Goal: Task Accomplishment & Management: Use online tool/utility

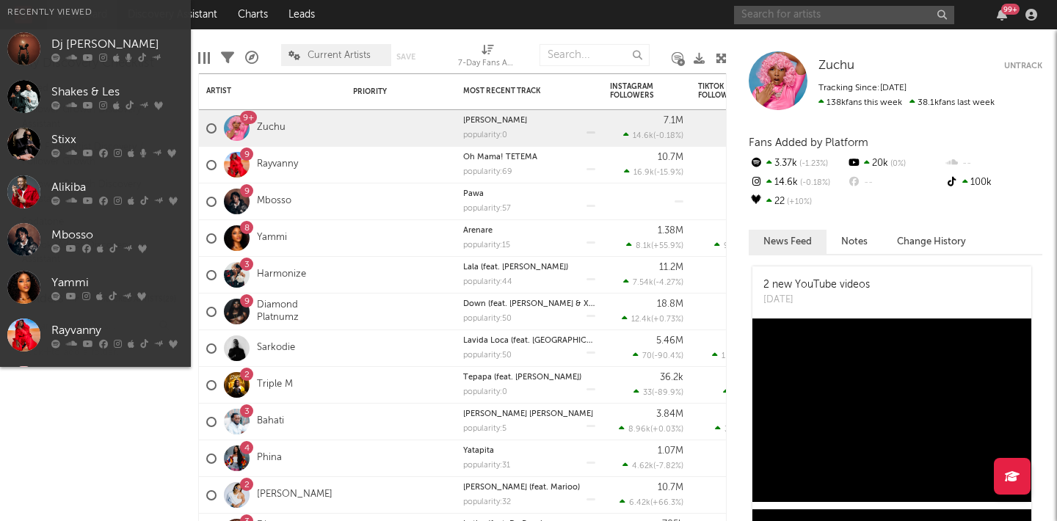
click at [775, 14] on input "text" at bounding box center [844, 15] width 220 height 18
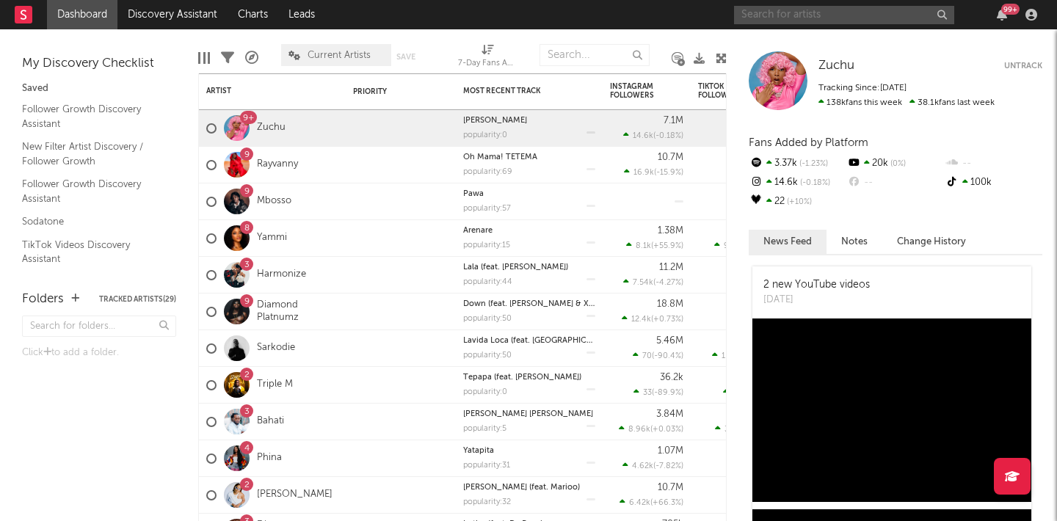
type input "M"
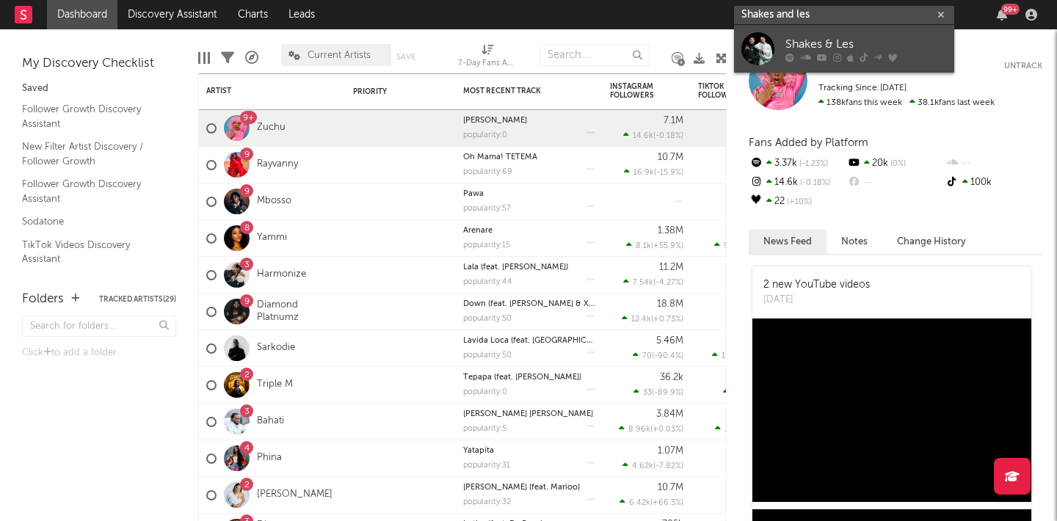
type input "Shakes and les"
click at [853, 53] on div at bounding box center [865, 57] width 161 height 9
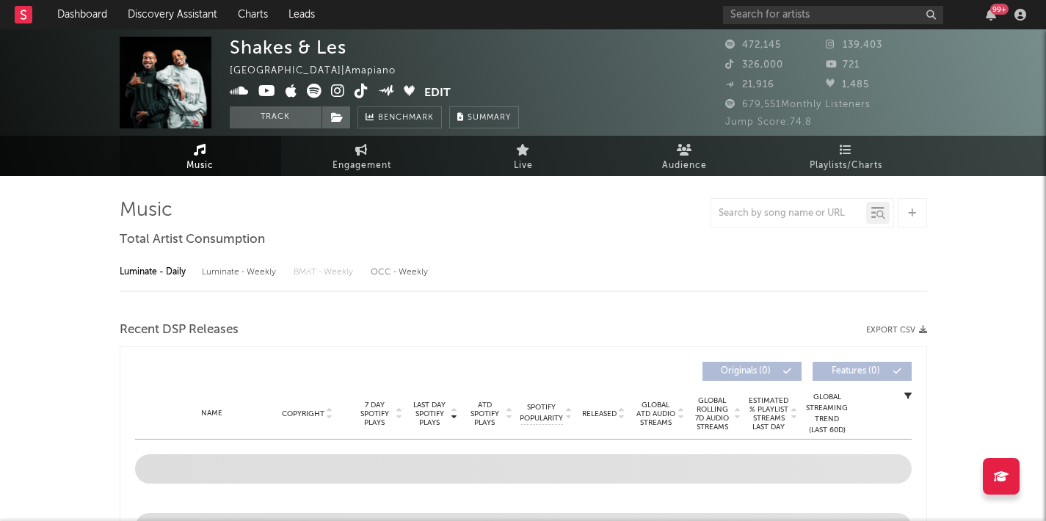
select select "6m"
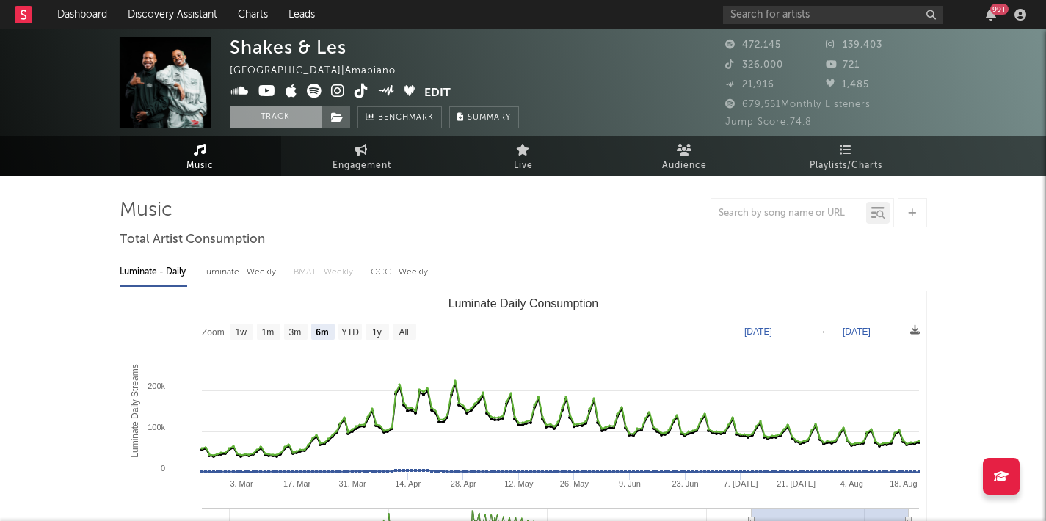
click at [299, 119] on button "Track" at bounding box center [276, 117] width 92 height 22
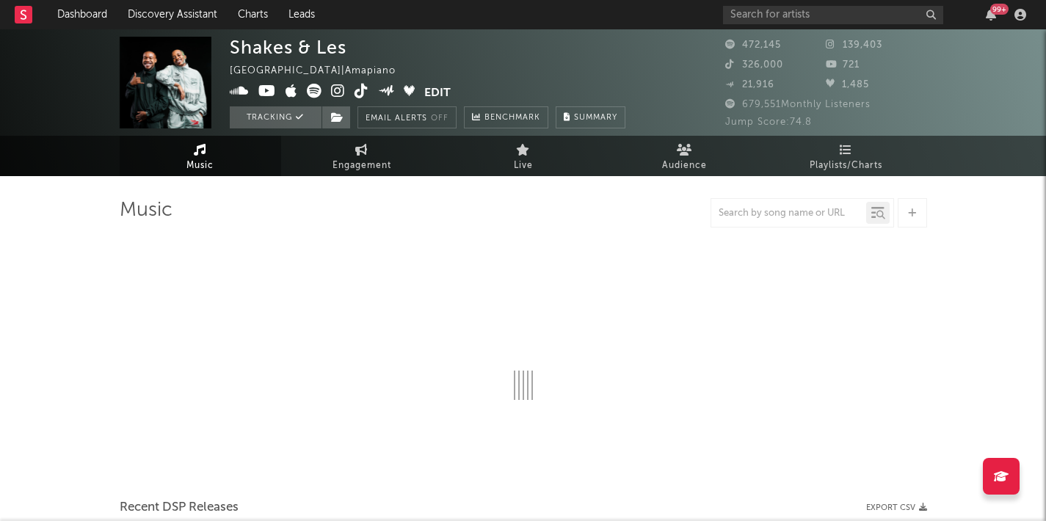
select select "6m"
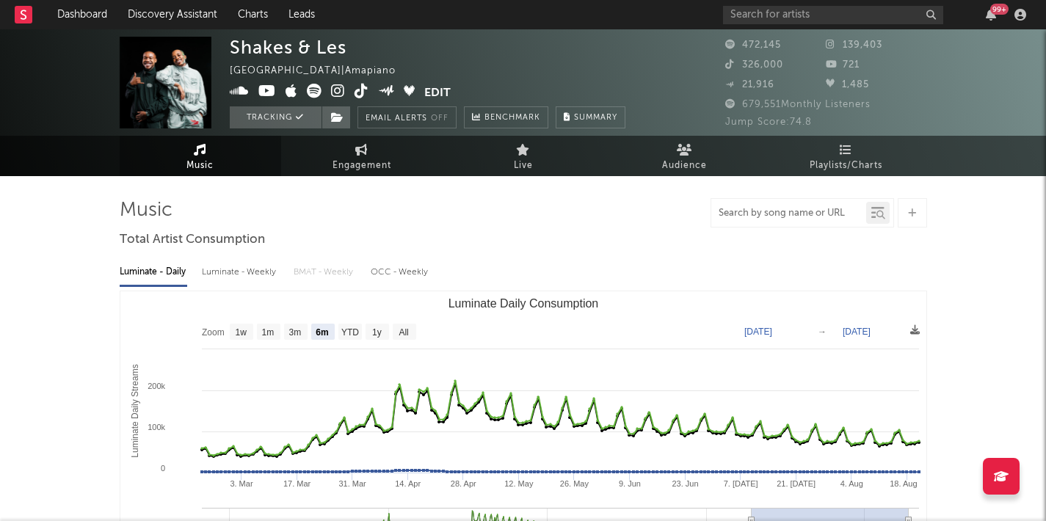
click at [762, 217] on input "text" at bounding box center [788, 214] width 155 height 12
type input "malunde"
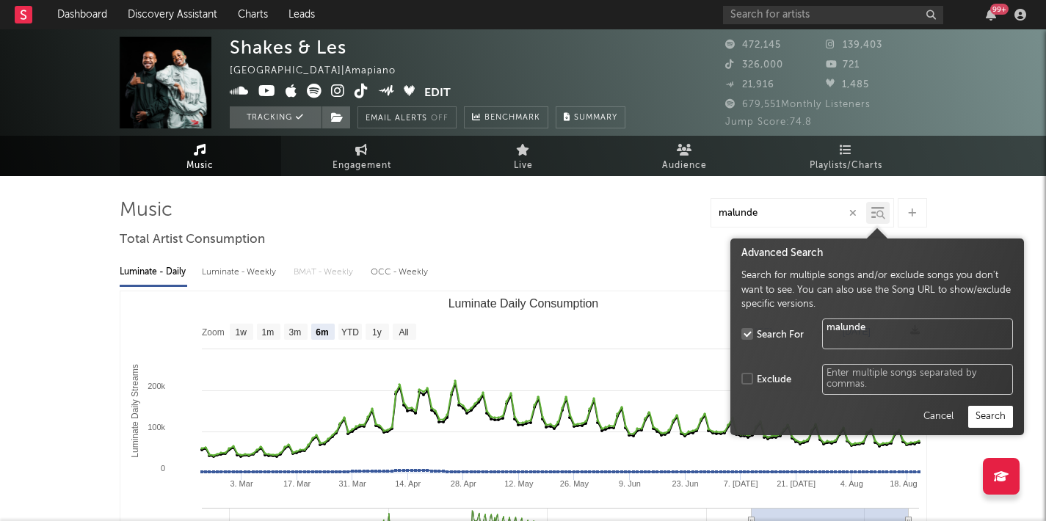
click at [883, 215] on icon at bounding box center [880, 215] width 9 height 9
click at [932, 415] on button "Cancel" at bounding box center [937, 417] width 45 height 22
click at [878, 208] on icon at bounding box center [877, 212] width 13 height 15
click at [995, 415] on button "Search" at bounding box center [990, 417] width 45 height 22
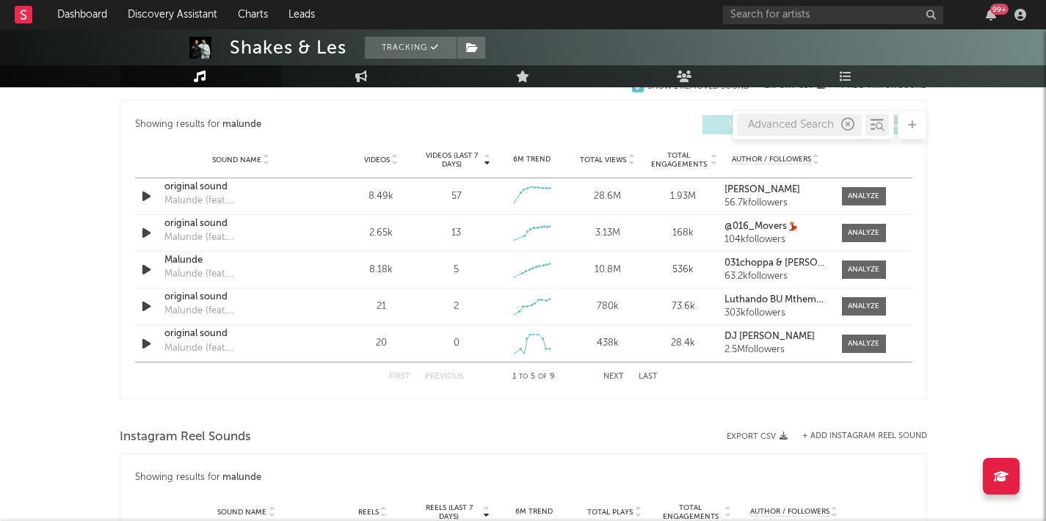
scroll to position [919, 0]
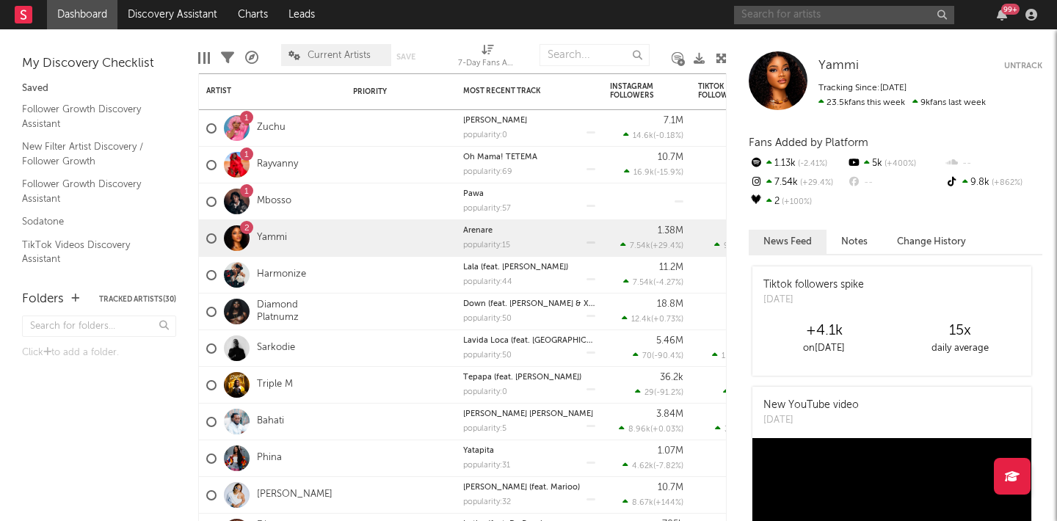
click at [827, 21] on input "text" at bounding box center [844, 15] width 220 height 18
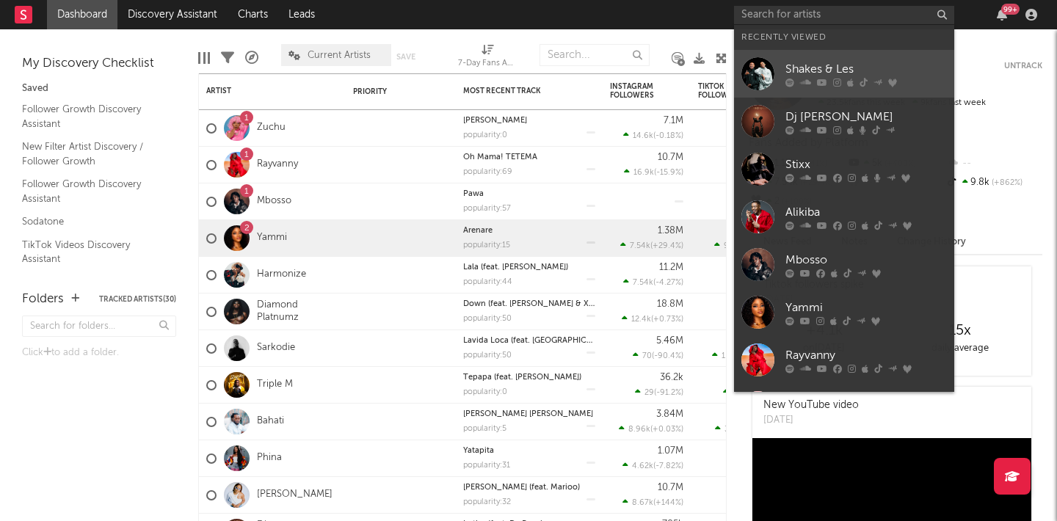
click at [837, 68] on div "Shakes & Les" at bounding box center [865, 69] width 161 height 18
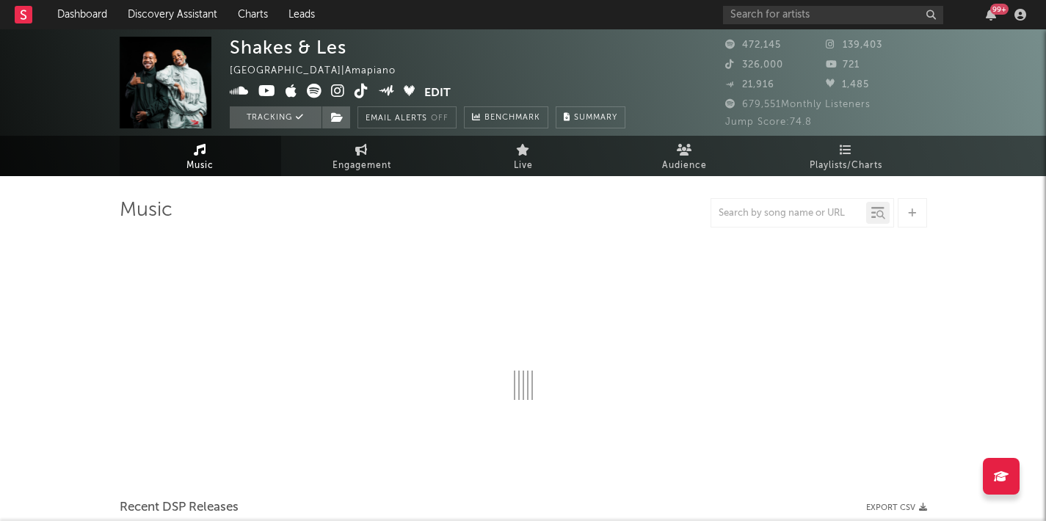
select select "6m"
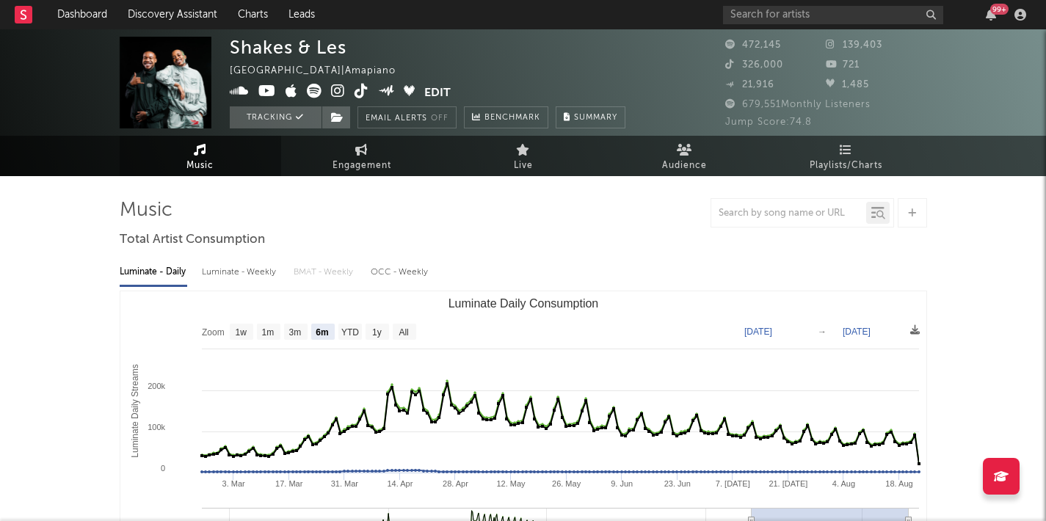
click at [822, 205] on div at bounding box center [788, 213] width 155 height 18
click at [824, 212] on input "text" at bounding box center [788, 214] width 155 height 12
type input "Malunde"
click at [886, 209] on div at bounding box center [877, 213] width 23 height 22
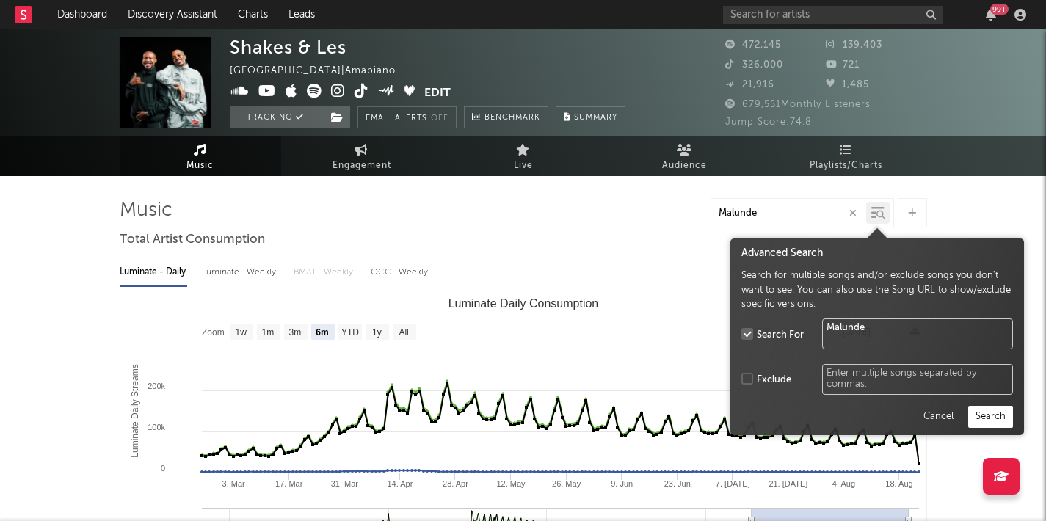
click at [1000, 423] on button "Search" at bounding box center [990, 417] width 45 height 22
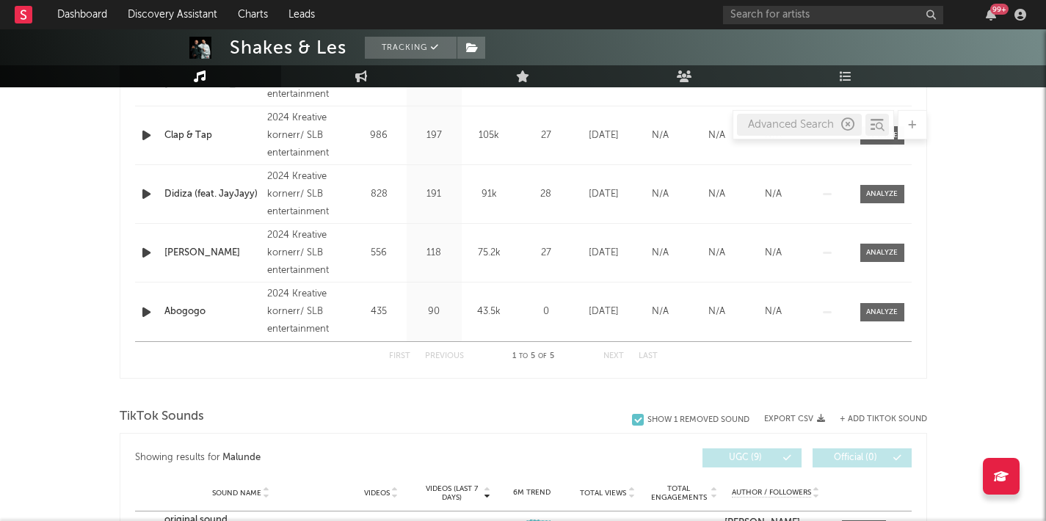
scroll to position [582, 0]
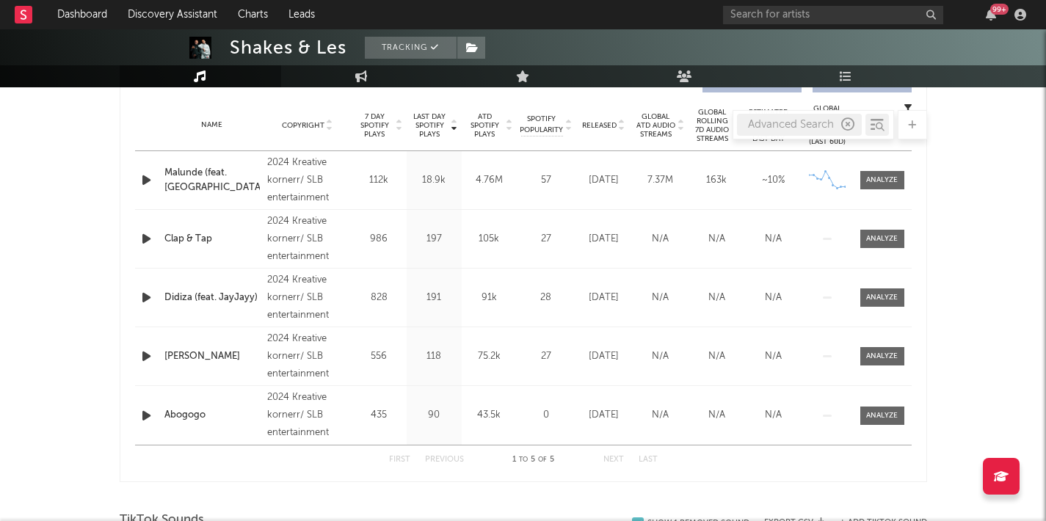
click at [895, 190] on div "Name Malunde (feat. Springle) Copyright 2024 Kreative kornerr/ SLB entertainmen…" at bounding box center [523, 180] width 776 height 58
click at [885, 177] on div at bounding box center [882, 180] width 32 height 11
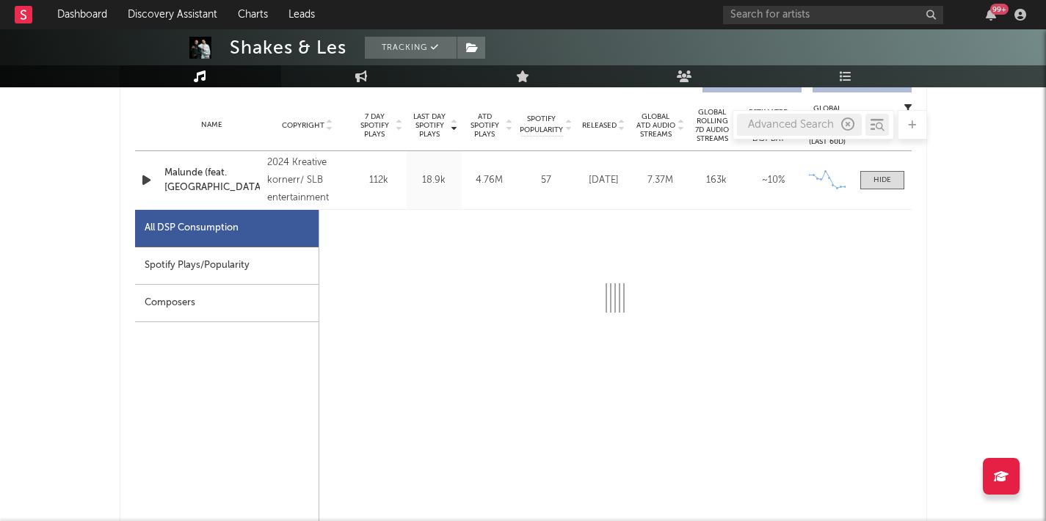
select select "1w"
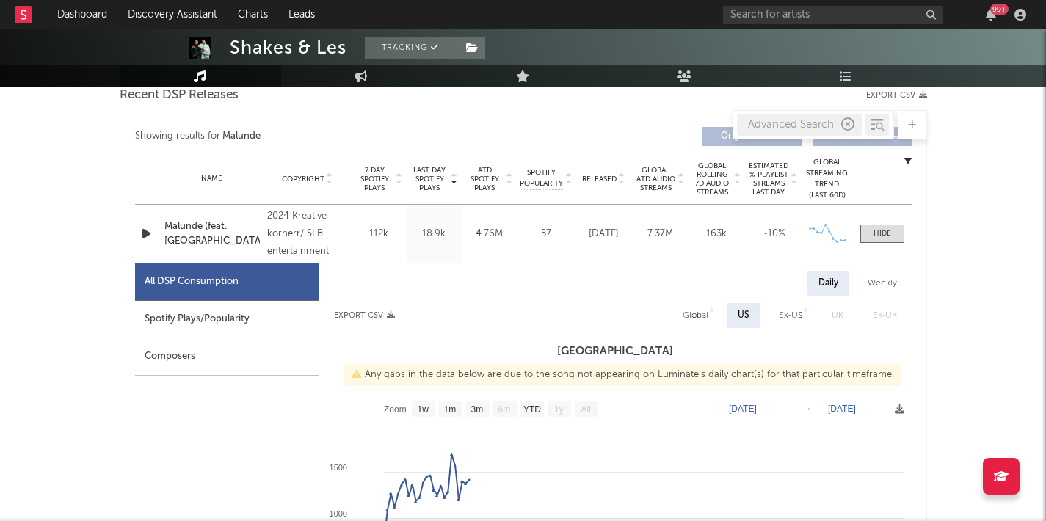
scroll to position [508, 0]
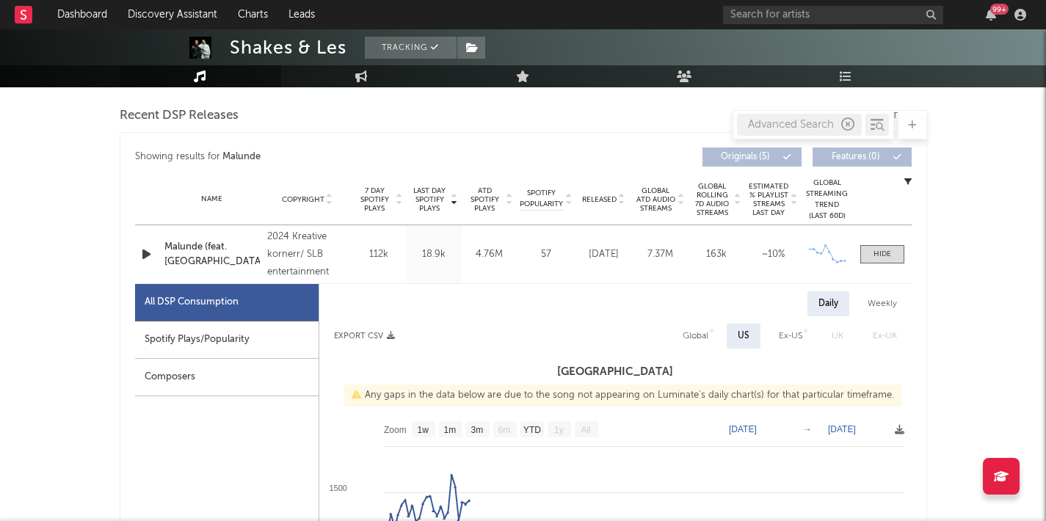
click at [909, 182] on icon "button" at bounding box center [907, 181] width 7 height 7
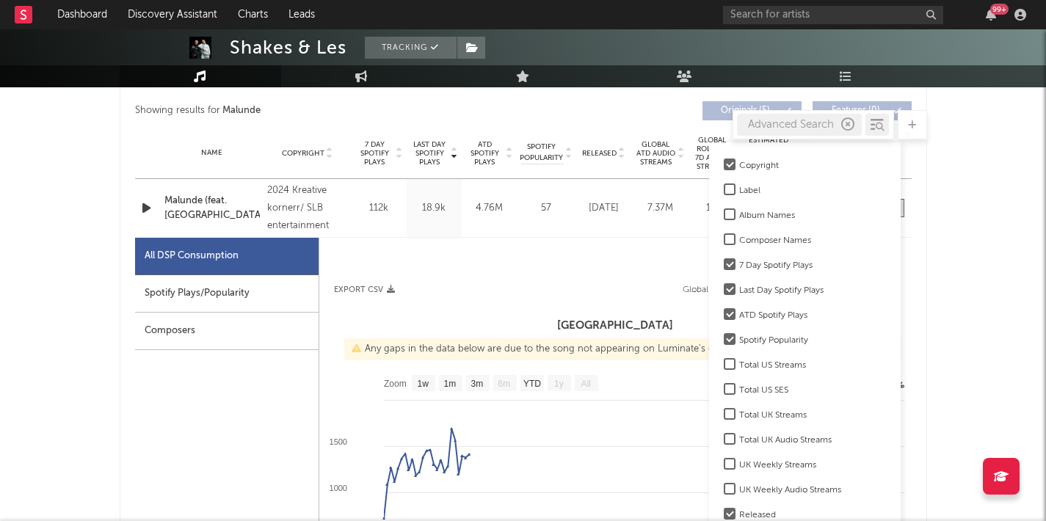
scroll to position [527, 0]
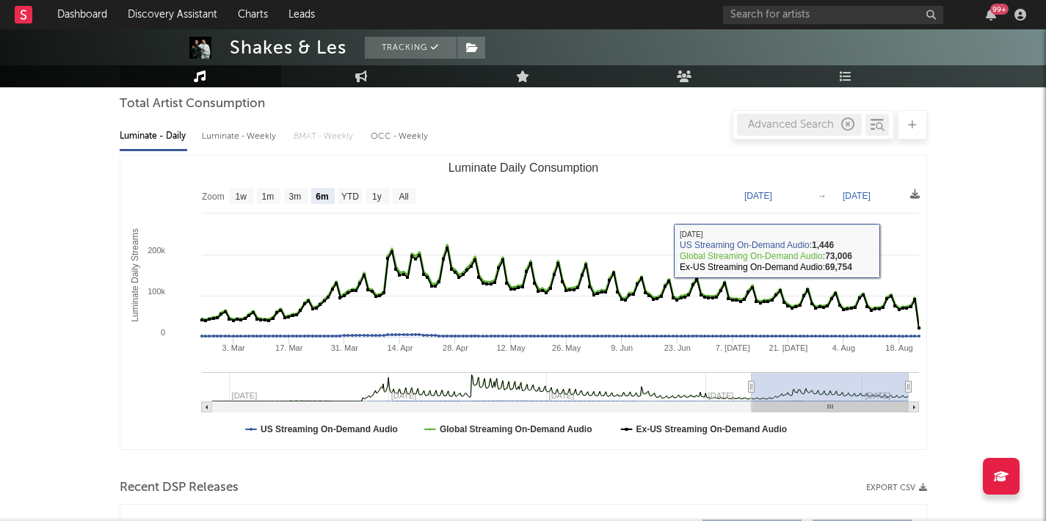
scroll to position [152, 0]
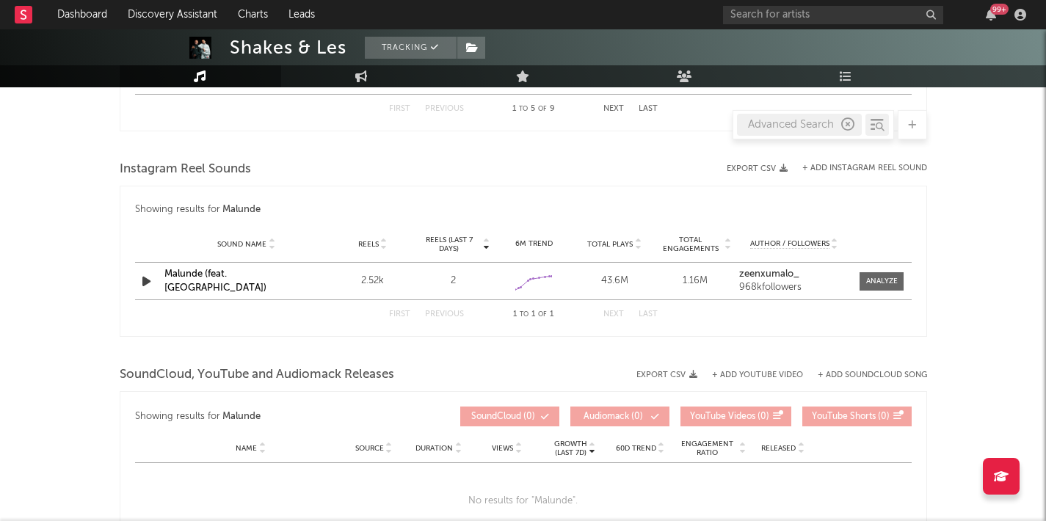
scroll to position [2089, 0]
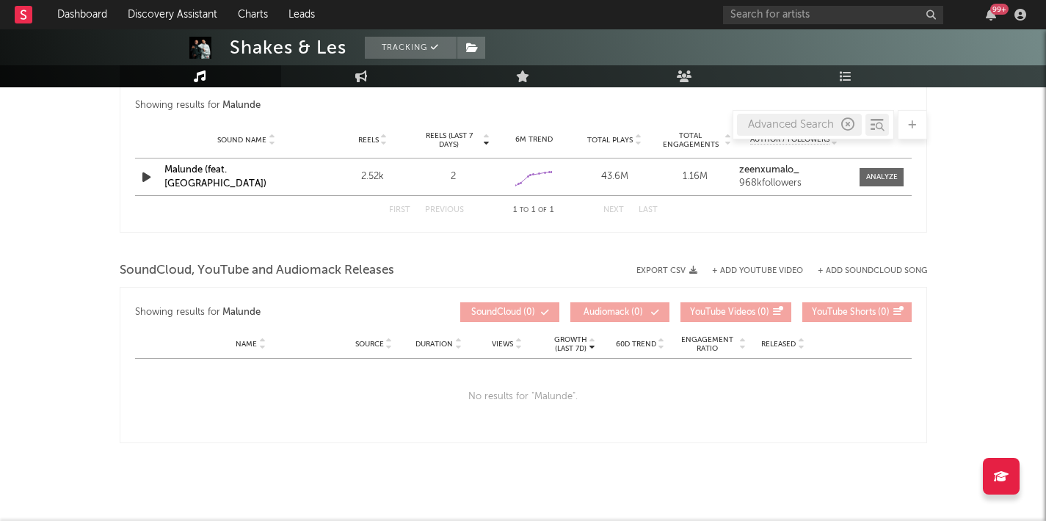
click at [752, 269] on button "+ Add YouTube Video" at bounding box center [757, 271] width 91 height 8
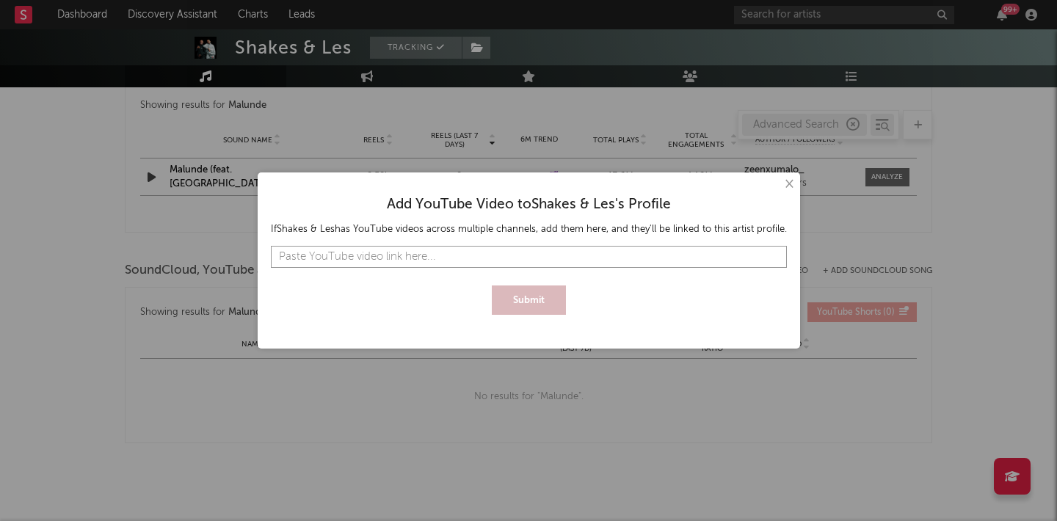
paste input "https://youtu.be/a8ir-trZ39Q?si=mFgOLSrM19hQS-Ab"
type input "https://youtu.be/a8ir-trZ39Q?si=mFgOLSrM19hQS-Ab"
click at [545, 301] on button "Submit" at bounding box center [529, 299] width 74 height 29
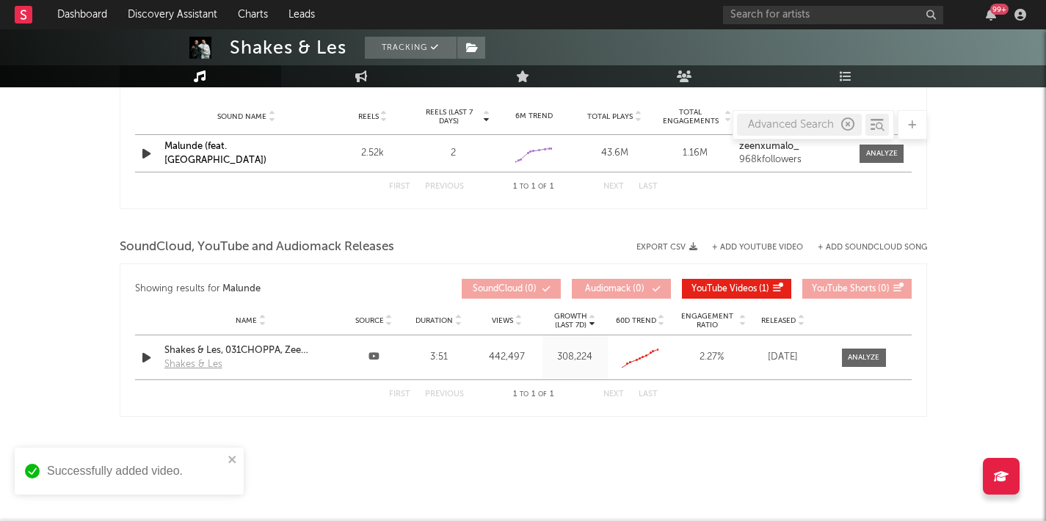
scroll to position [2118, 0]
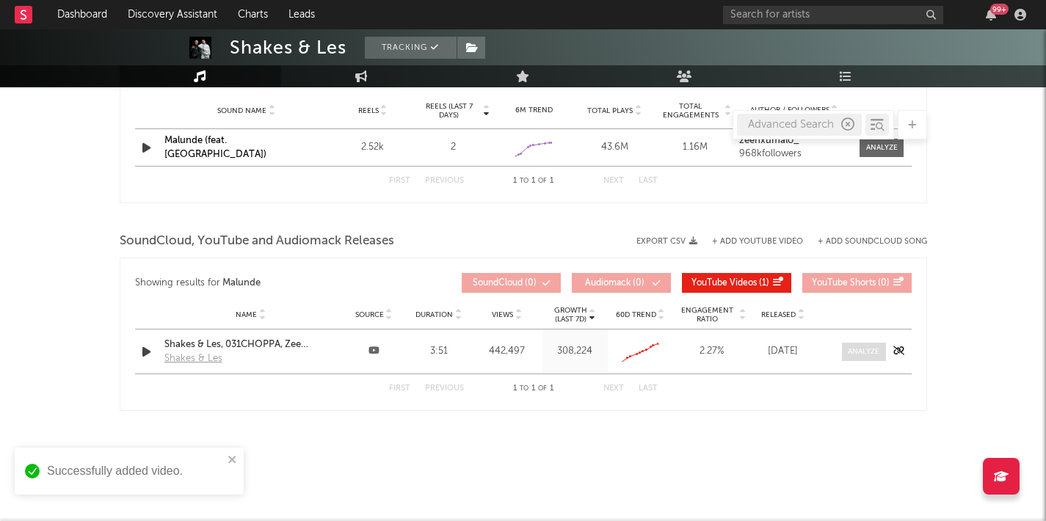
click at [851, 349] on div at bounding box center [864, 351] width 32 height 11
select select "All"
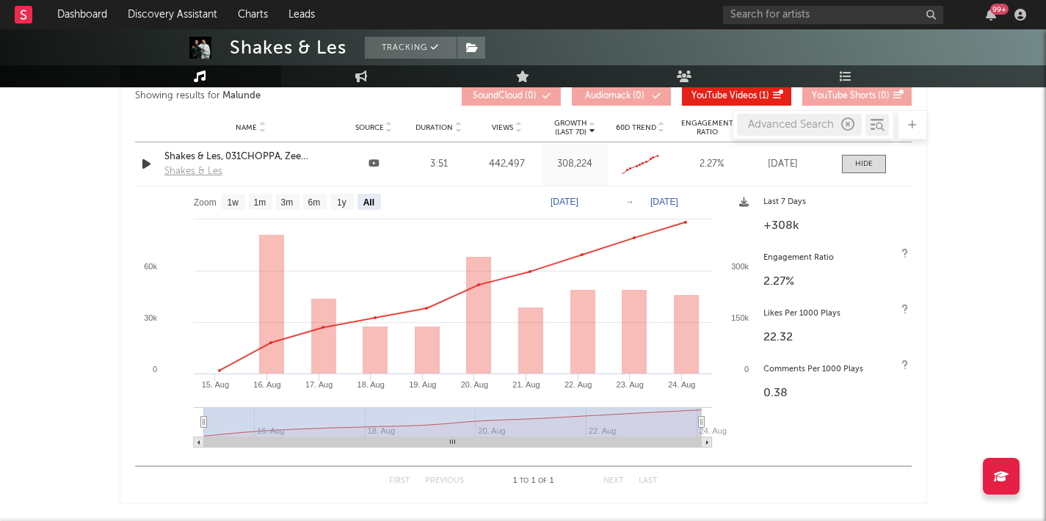
scroll to position [2296, 0]
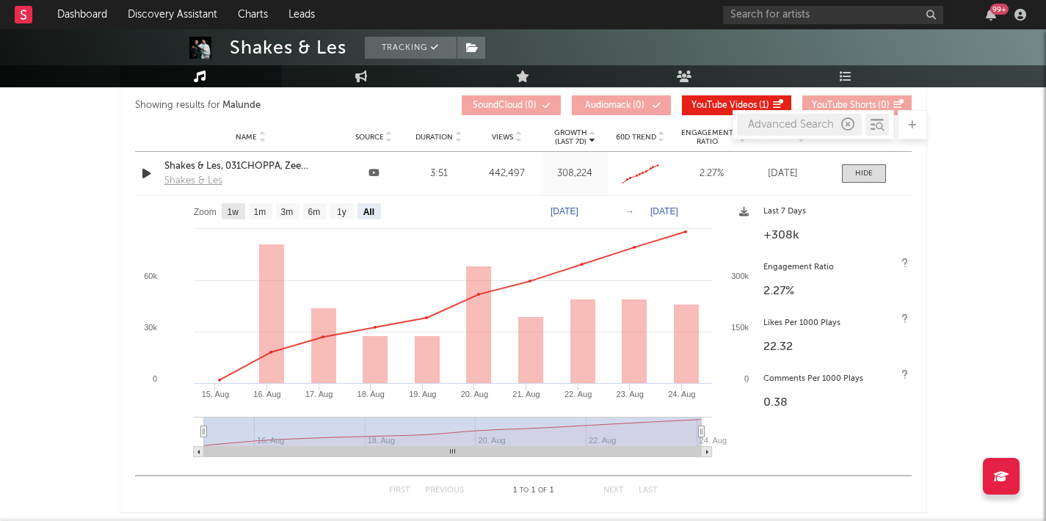
click at [239, 214] on text "1w" at bounding box center [233, 212] width 12 height 10
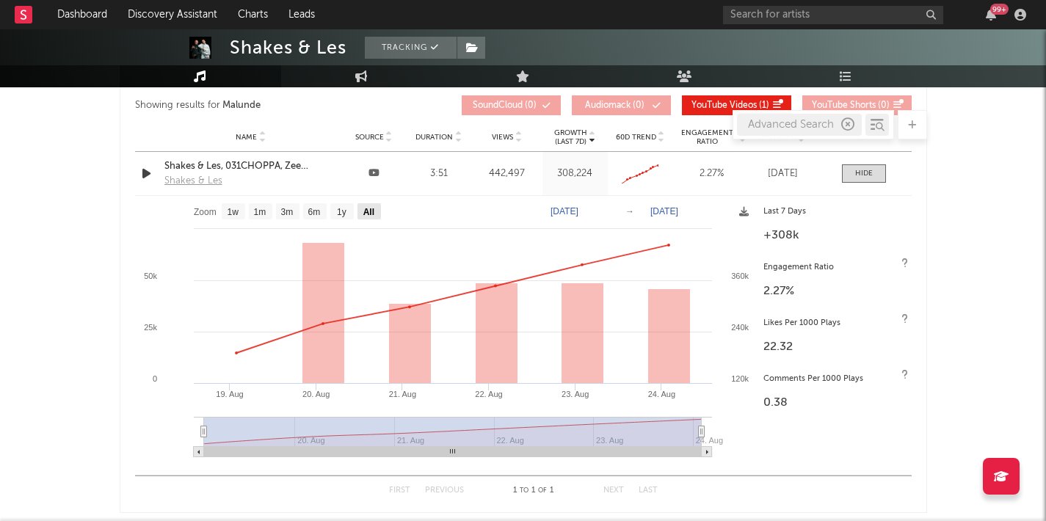
click at [362, 210] on rect at bounding box center [368, 211] width 23 height 16
select select "All"
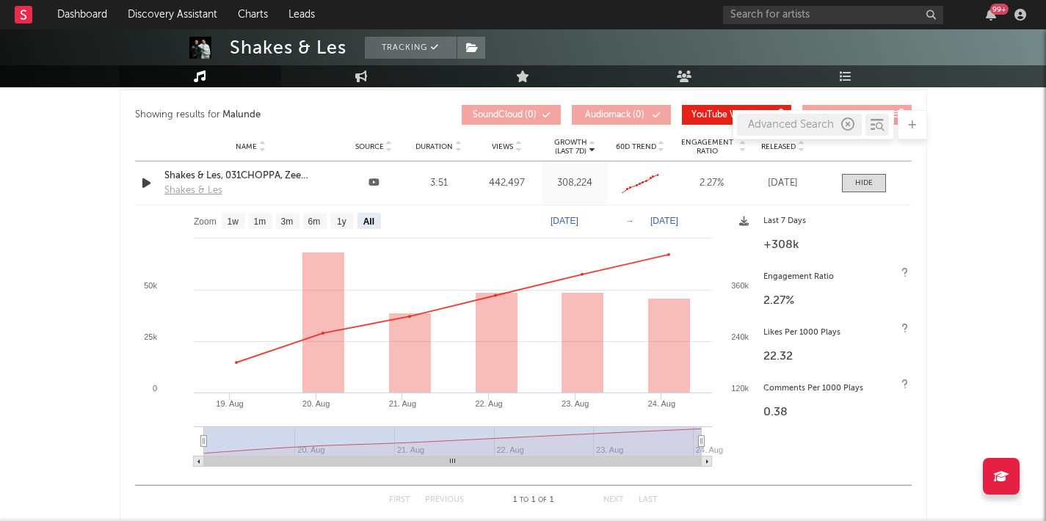
scroll to position [2283, 0]
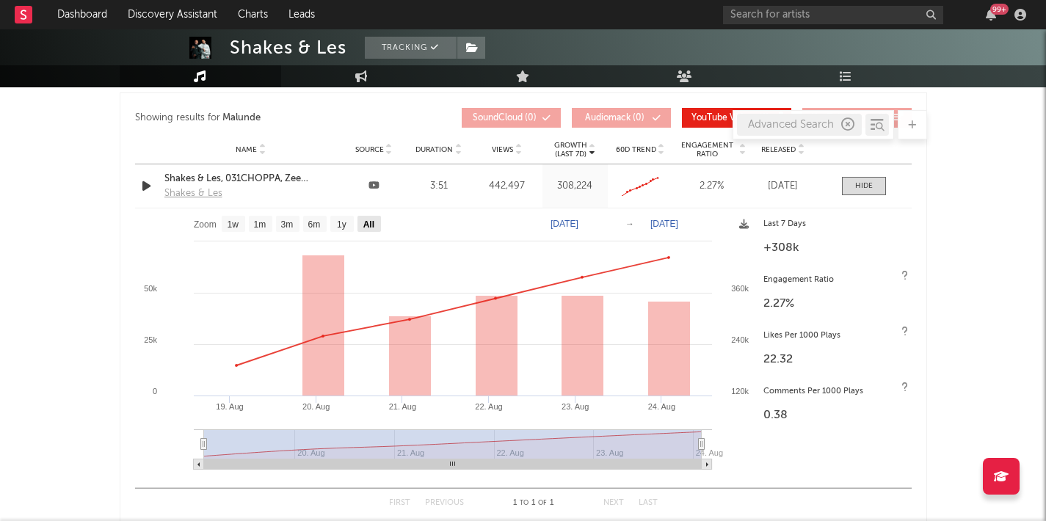
click at [363, 223] on text "All" at bounding box center [368, 224] width 11 height 10
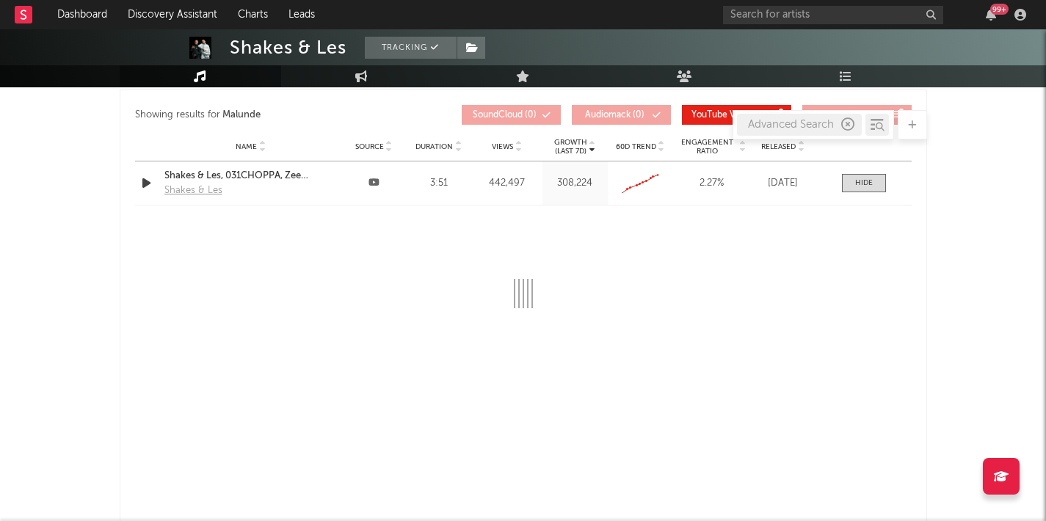
scroll to position [2307, 0]
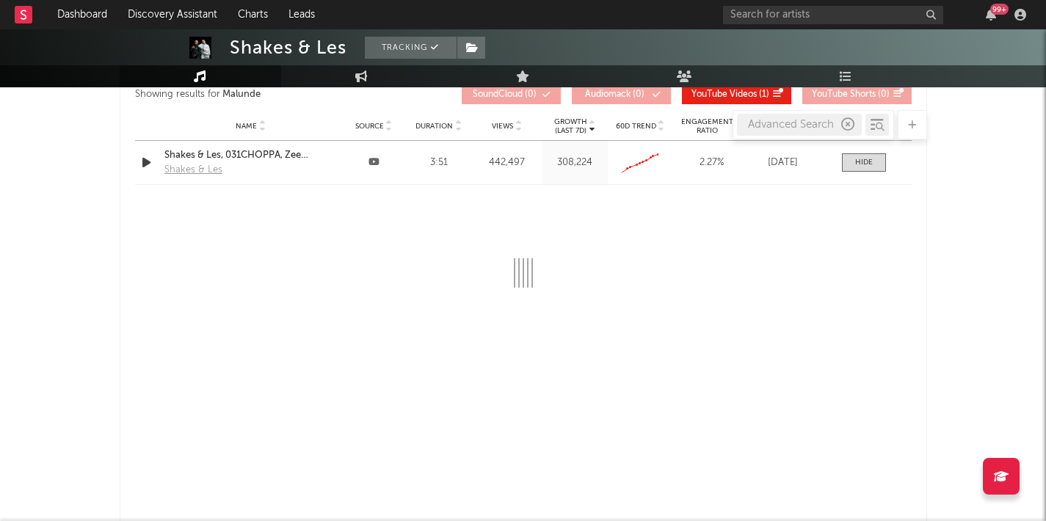
select select "All"
